Goal: Task Accomplishment & Management: Manage account settings

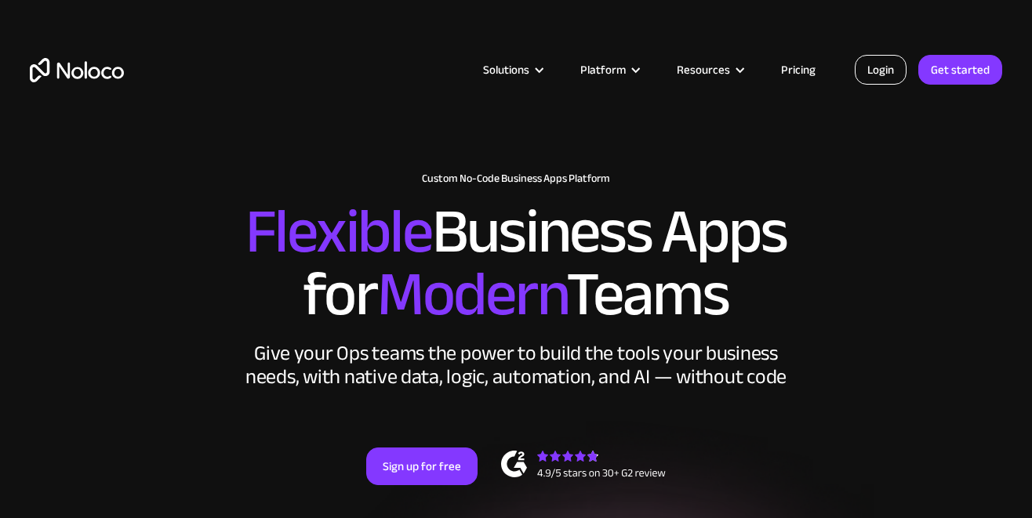
drag, startPoint x: 0, startPoint y: 0, endPoint x: 884, endPoint y: 65, distance: 886.5
click at [884, 65] on link "Login" at bounding box center [880, 70] width 52 height 30
click at [892, 67] on link "Login" at bounding box center [880, 70] width 52 height 30
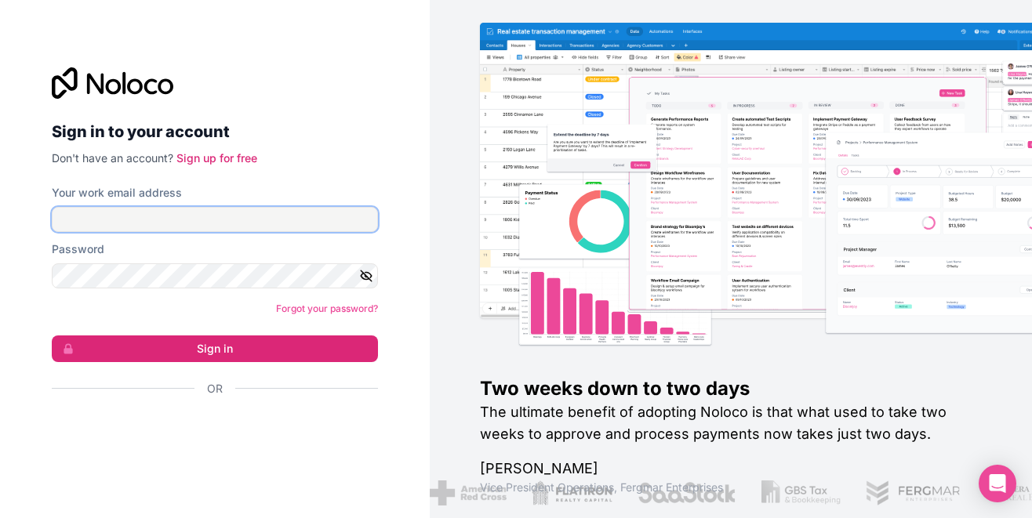
type input "[PERSON_NAME][EMAIL_ADDRESS][DOMAIN_NAME]"
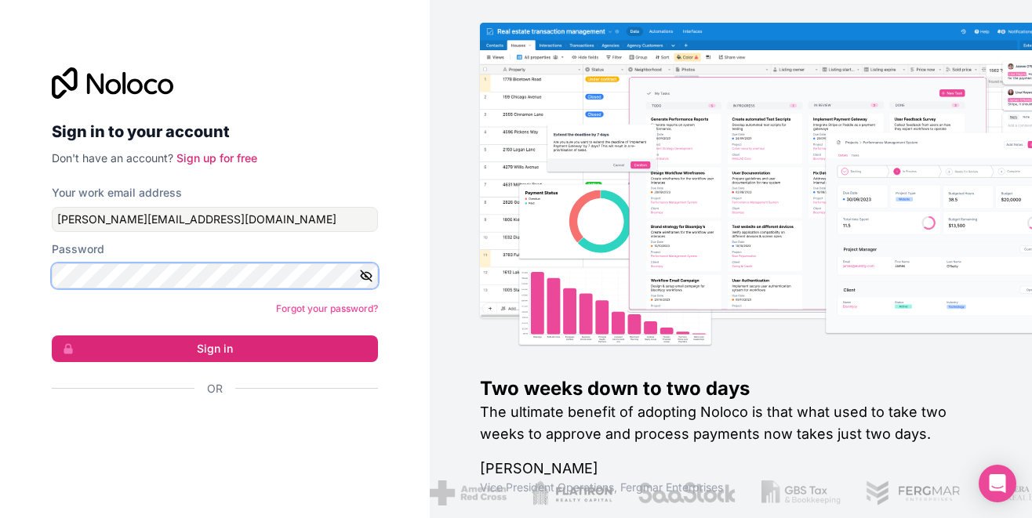
click at [215, 348] on button "Sign in" at bounding box center [215, 348] width 326 height 27
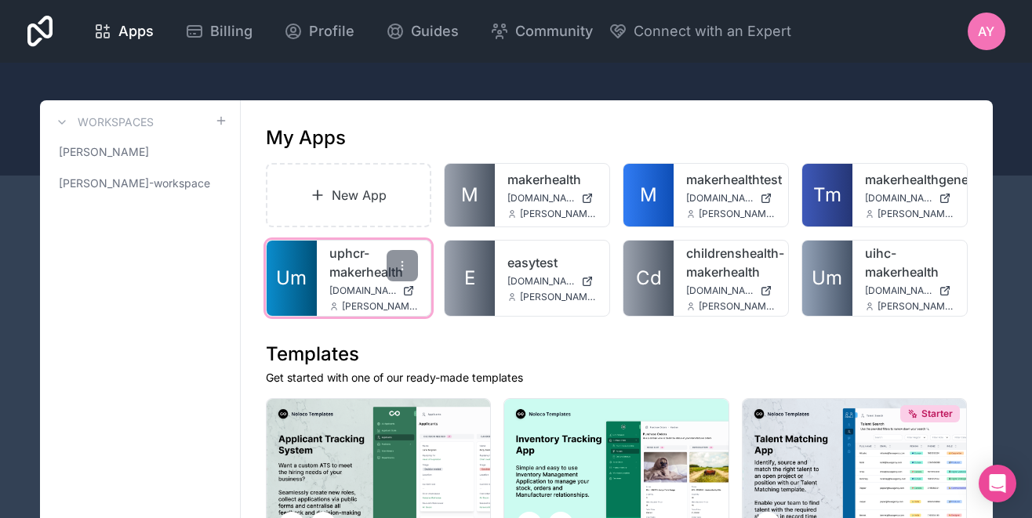
click at [377, 270] on link "uphcr-makerhealth" at bounding box center [373, 263] width 89 height 38
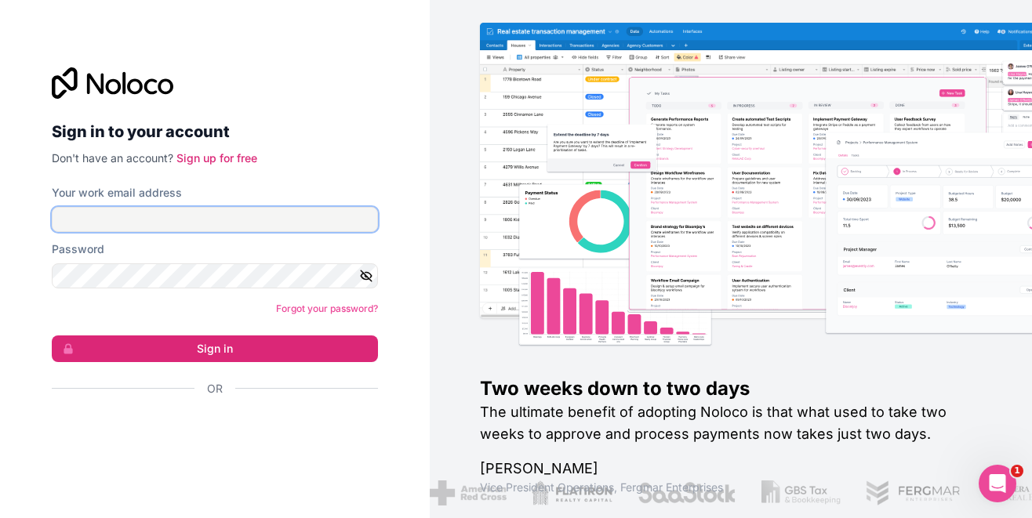
type input "[PERSON_NAME][EMAIL_ADDRESS][DOMAIN_NAME]"
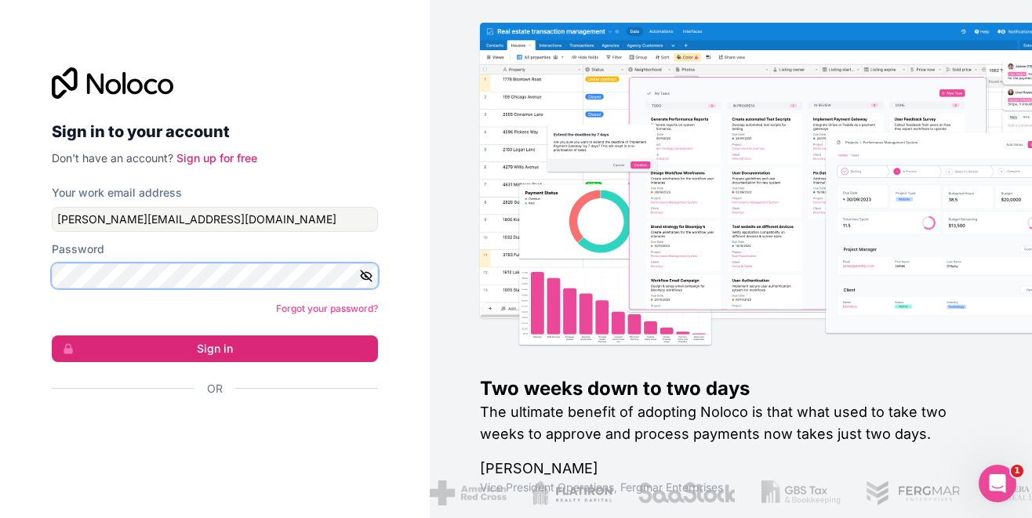
click at [215, 348] on button "Sign in" at bounding box center [215, 348] width 326 height 27
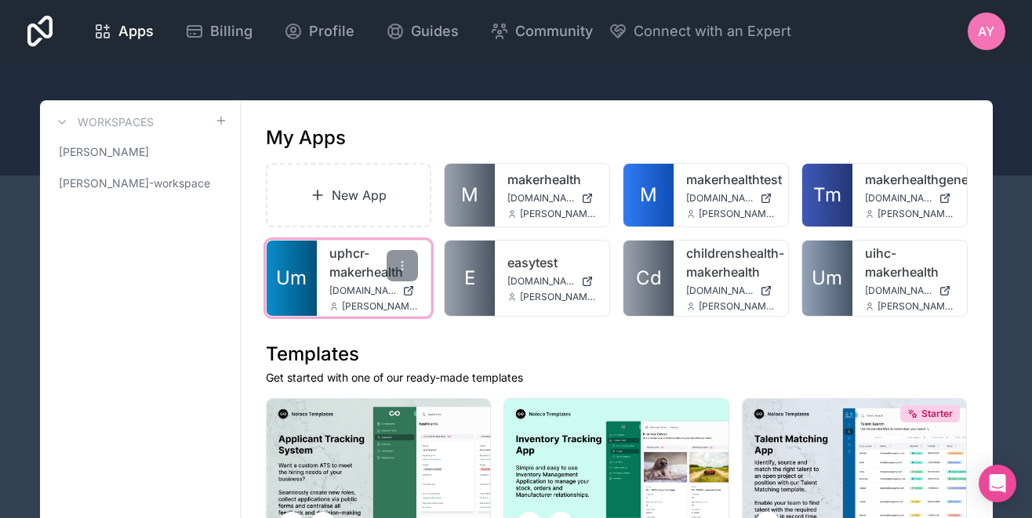
click at [346, 292] on span "[DOMAIN_NAME]" at bounding box center [362, 291] width 67 height 13
